Goal: Task Accomplishment & Management: Manage account settings

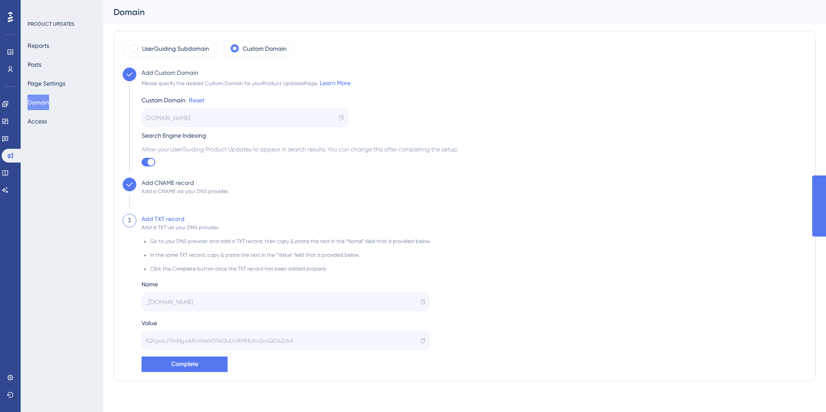
click at [179, 370] on button "Complete" at bounding box center [185, 364] width 86 height 15
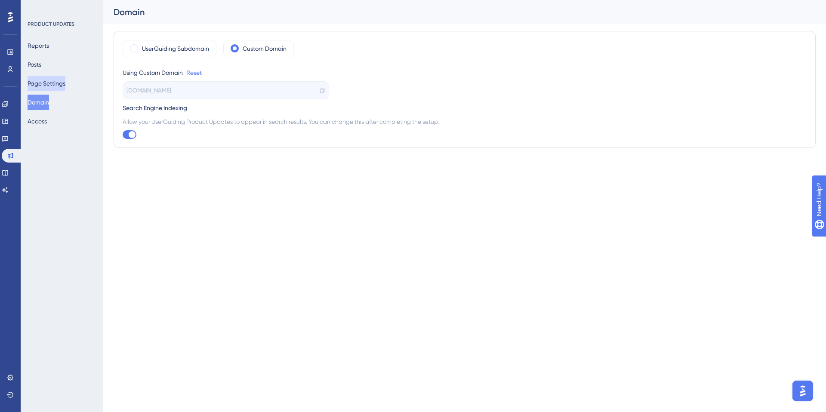
click at [51, 81] on button "Page Settings" at bounding box center [47, 83] width 38 height 15
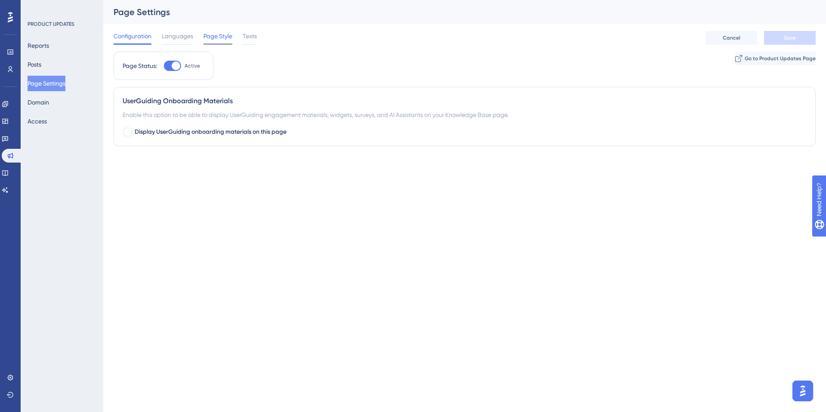
click at [212, 37] on span "Page Style" at bounding box center [218, 36] width 29 height 10
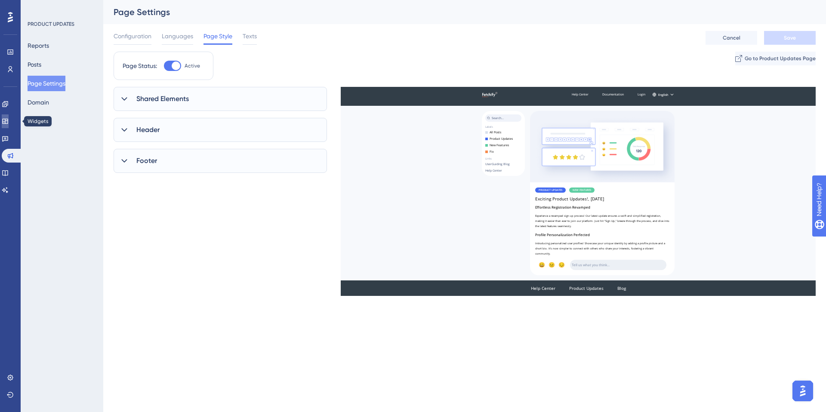
click at [9, 120] on icon at bounding box center [5, 121] width 7 height 7
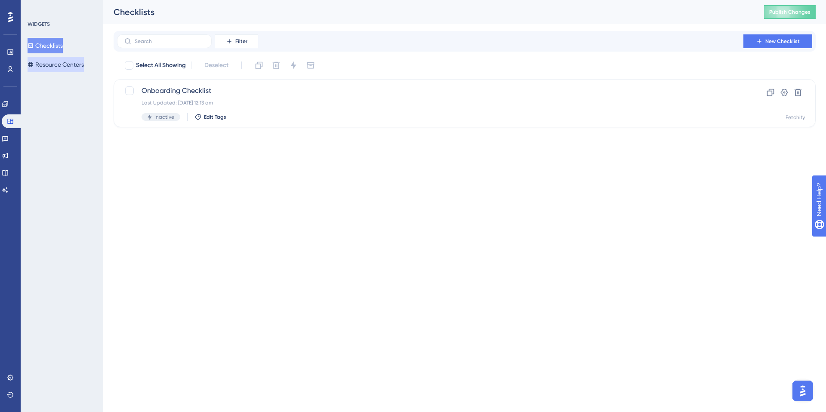
click at [69, 68] on button "Resource Centers" at bounding box center [56, 64] width 56 height 15
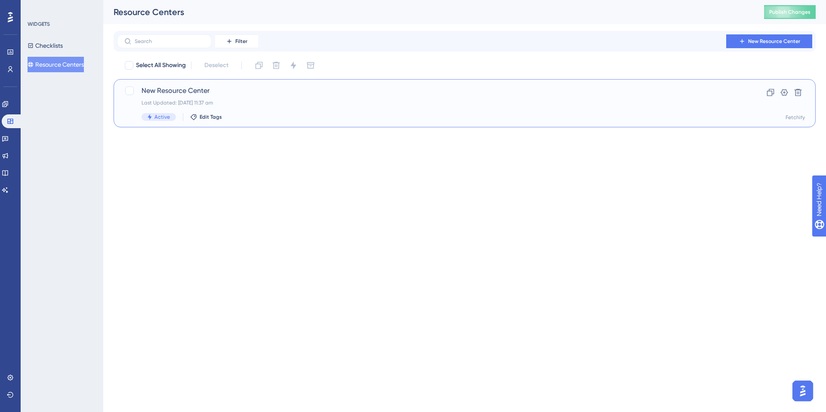
click at [181, 100] on div "Last Updated: [DATE] 11:37 am" at bounding box center [431, 102] width 578 height 7
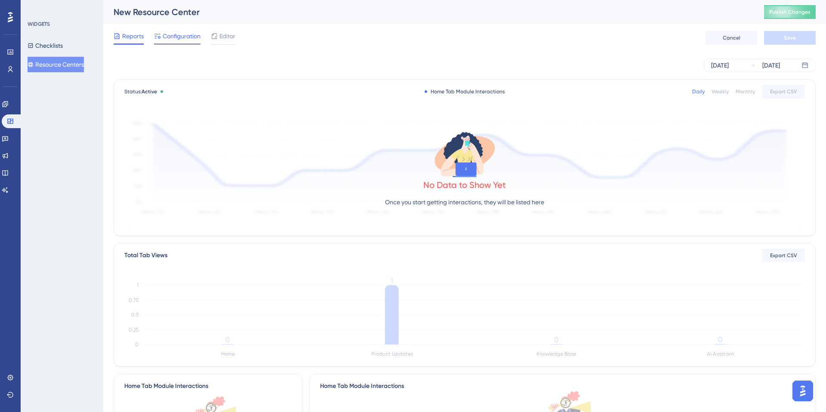
click at [188, 37] on span "Configuration" at bounding box center [182, 36] width 38 height 10
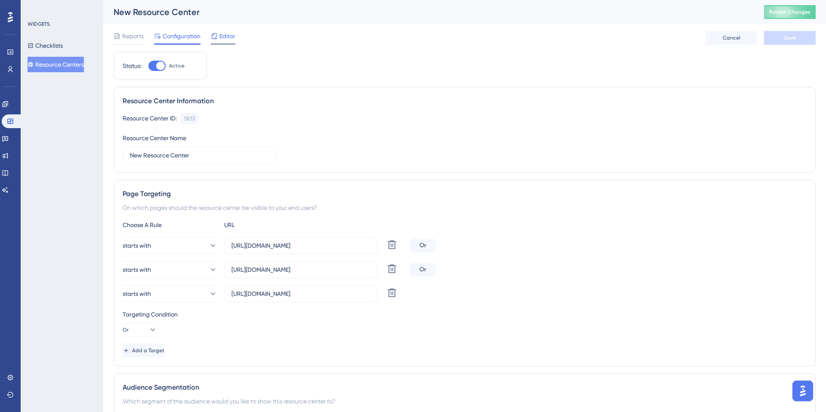
click at [226, 36] on span "Editor" at bounding box center [227, 36] width 16 height 10
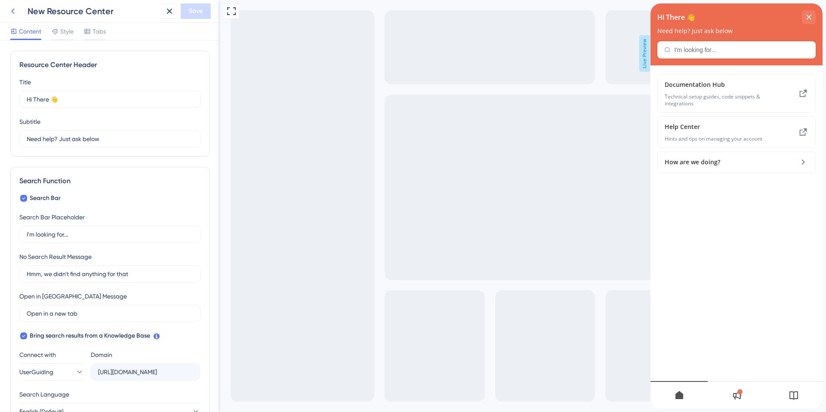
click at [12, 8] on icon at bounding box center [13, 11] width 10 height 10
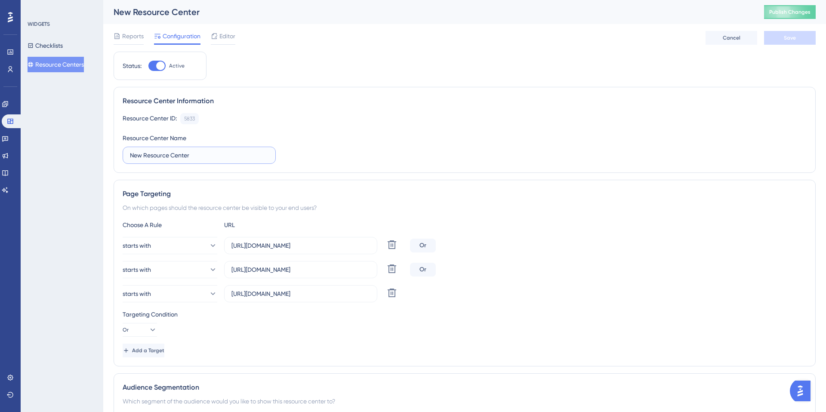
drag, startPoint x: 202, startPoint y: 155, endPoint x: 116, endPoint y: 155, distance: 86.5
click at [116, 155] on div "Resource Center Information Resource Center ID: 5833 Copy Resource Center Name …" at bounding box center [465, 130] width 702 height 86
type input "Fetchify Portal PopOut"
click at [772, 40] on button "Save" at bounding box center [790, 38] width 52 height 14
click at [8, 139] on icon at bounding box center [5, 139] width 6 height 6
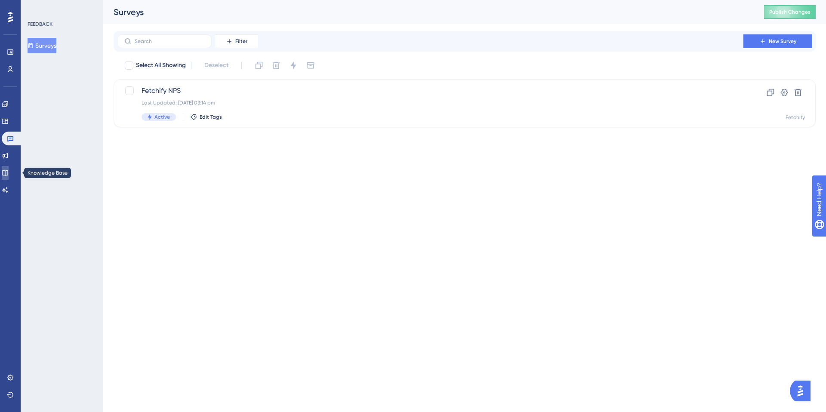
click at [8, 174] on icon at bounding box center [5, 173] width 6 height 6
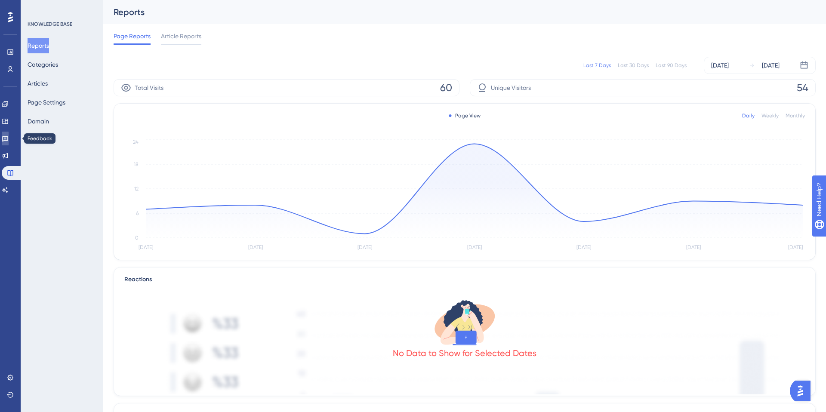
click at [9, 139] on icon at bounding box center [5, 138] width 7 height 7
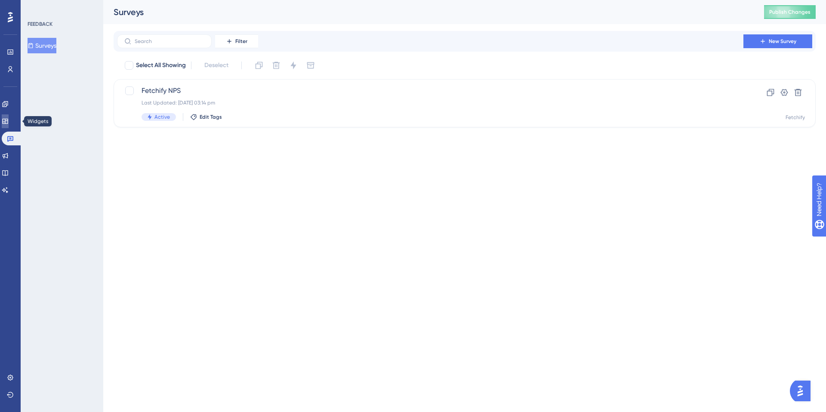
click at [9, 120] on icon at bounding box center [5, 121] width 7 height 7
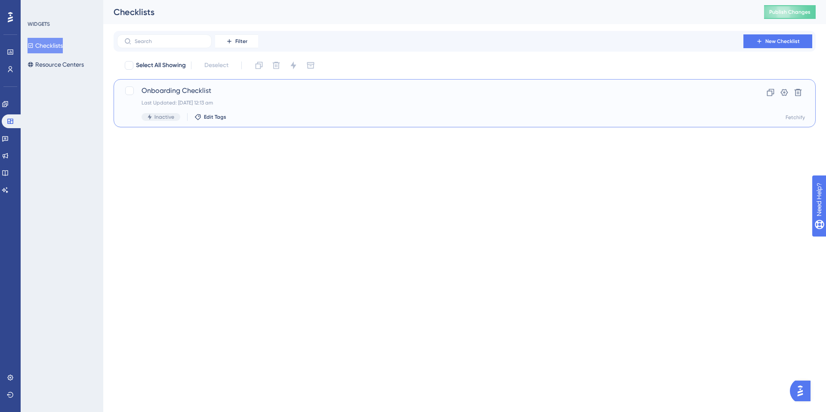
click at [203, 97] on div "Onboarding Checklist Last Updated: [DATE] 12:13 am Inactive Edit Tags" at bounding box center [431, 103] width 578 height 35
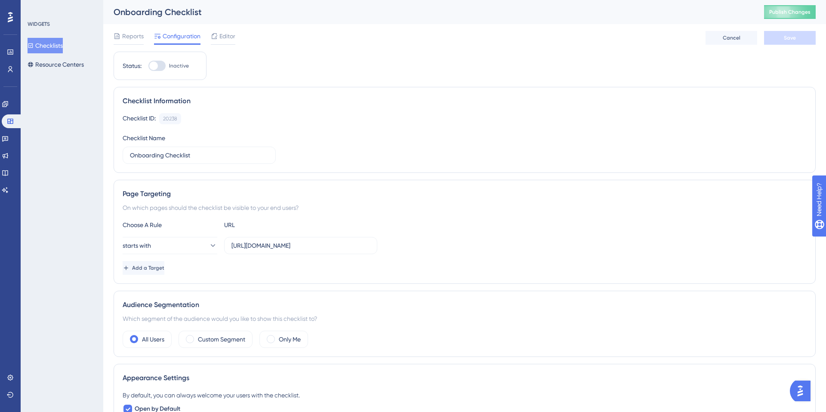
click at [155, 65] on div at bounding box center [153, 66] width 9 height 9
click at [148, 66] on input "Inactive" at bounding box center [148, 66] width 0 height 0
click at [782, 42] on button "Save" at bounding box center [790, 38] width 52 height 14
click at [157, 70] on div at bounding box center [156, 66] width 17 height 10
click at [148, 66] on input "Active" at bounding box center [148, 66] width 0 height 0
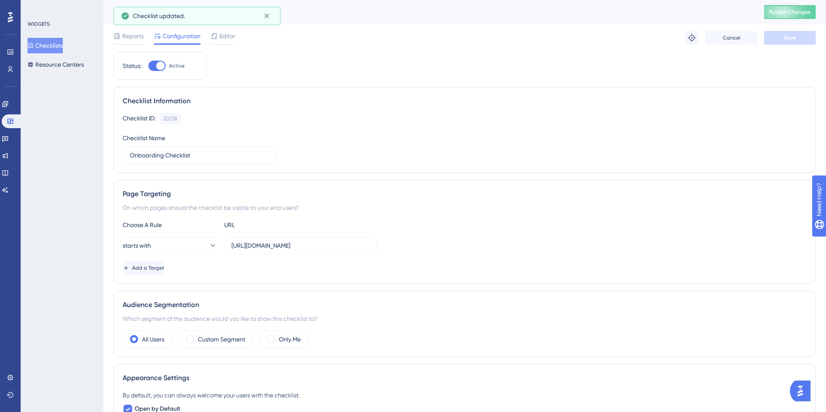
checkbox input "false"
click at [786, 37] on span "Save" at bounding box center [790, 37] width 12 height 7
click at [63, 67] on button "Resource Centers" at bounding box center [56, 64] width 56 height 15
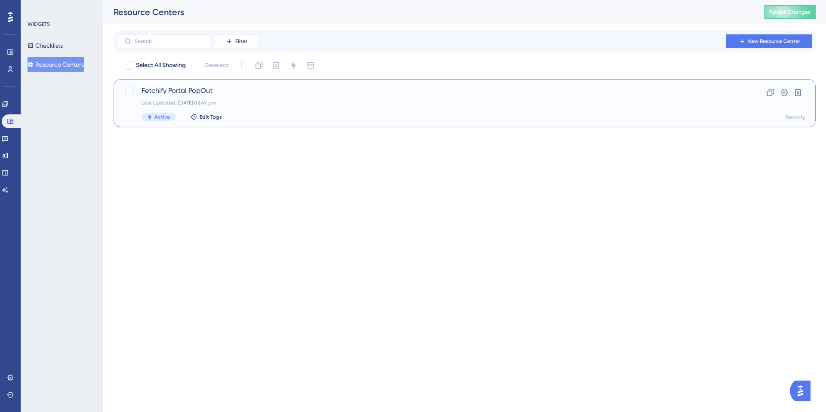
click at [175, 91] on span "Fetchify Portal PopOut" at bounding box center [431, 91] width 578 height 10
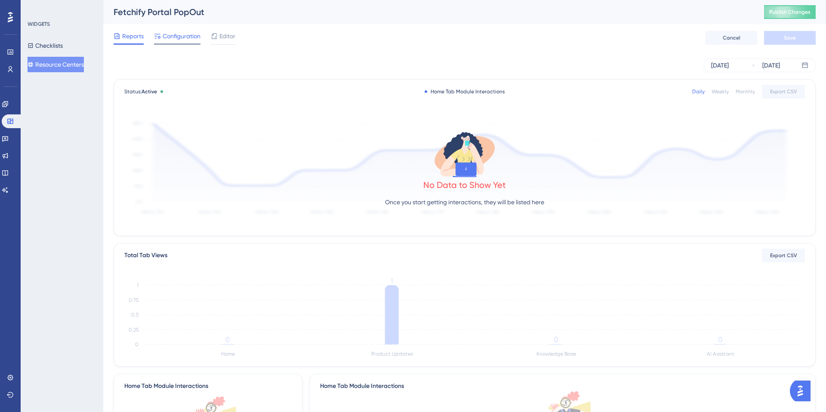
click at [188, 37] on span "Configuration" at bounding box center [182, 36] width 38 height 10
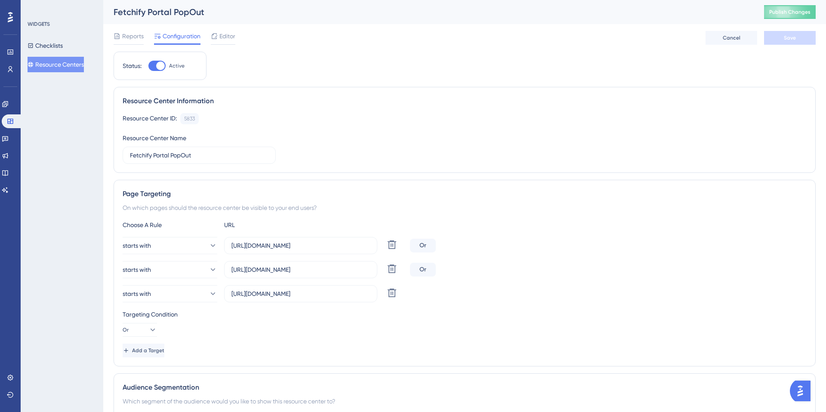
click at [188, 37] on span "Configuration" at bounding box center [182, 36] width 38 height 10
click at [775, 12] on span "Publish Changes" at bounding box center [789, 12] width 41 height 7
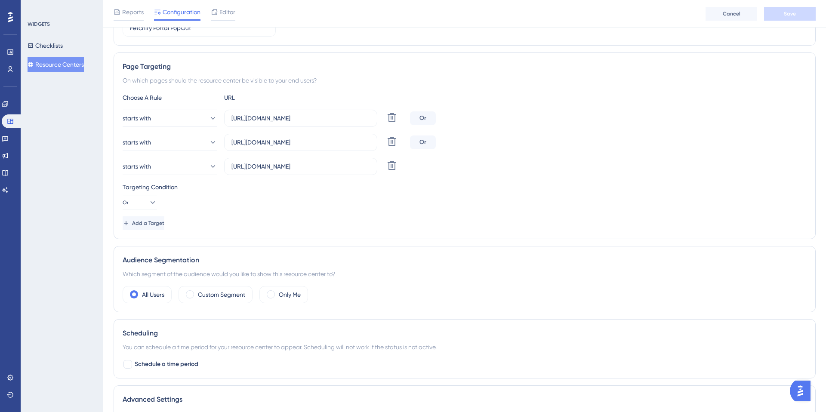
scroll to position [143, 0]
